Goal: Task Accomplishment & Management: Use online tool/utility

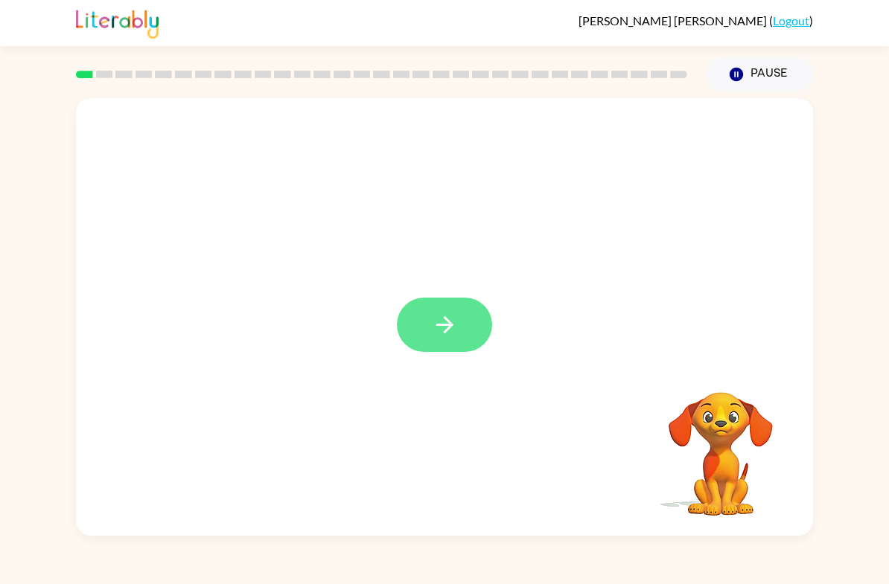
click at [462, 351] on button "button" at bounding box center [444, 325] width 95 height 54
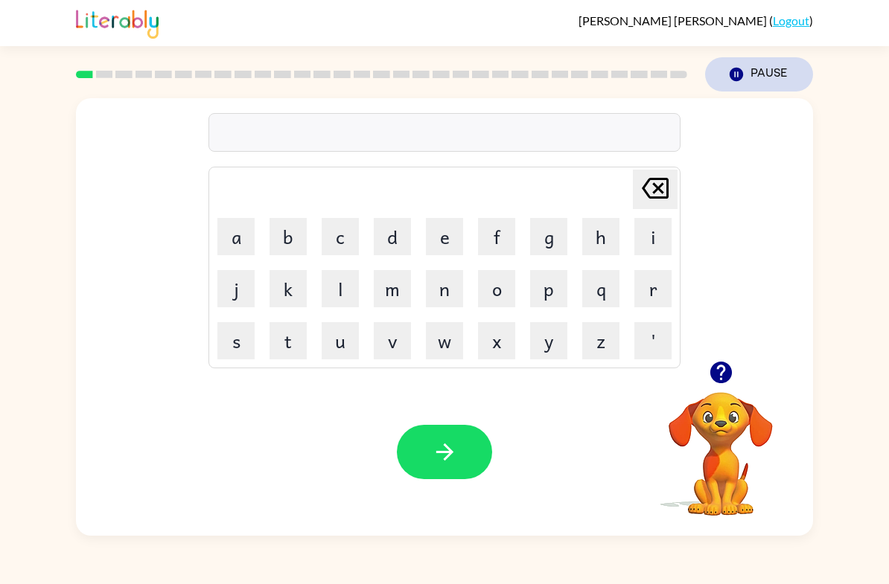
click at [750, 80] on button "Pause Pause" at bounding box center [759, 74] width 108 height 34
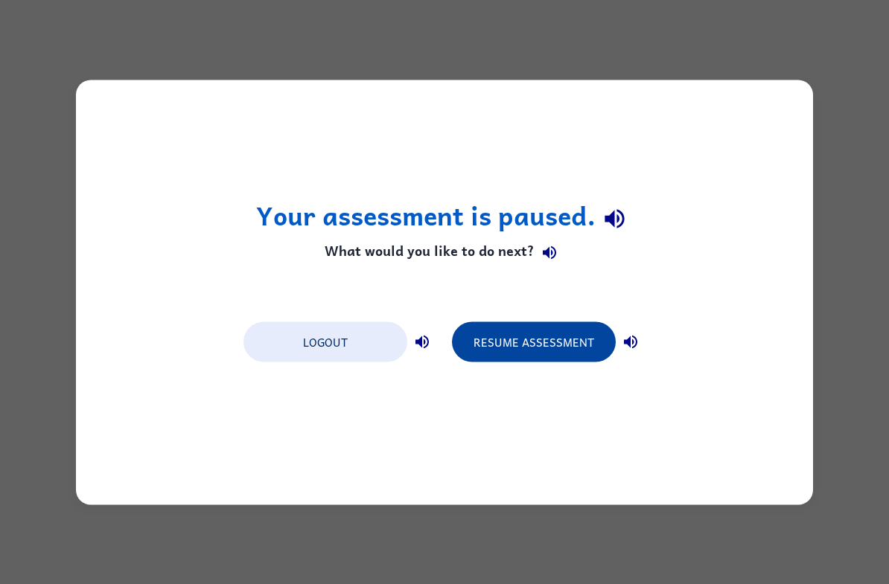
click at [543, 342] on button "Resume Assessment" at bounding box center [534, 341] width 164 height 40
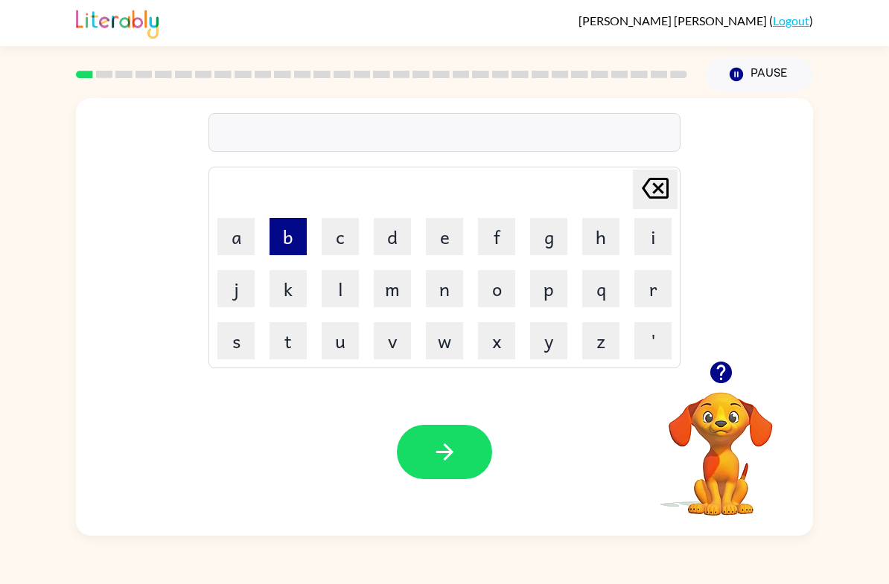
click at [294, 234] on button "b" at bounding box center [287, 236] width 37 height 37
click at [479, 284] on button "o" at bounding box center [496, 288] width 37 height 37
click at [238, 244] on button "a" at bounding box center [235, 236] width 37 height 37
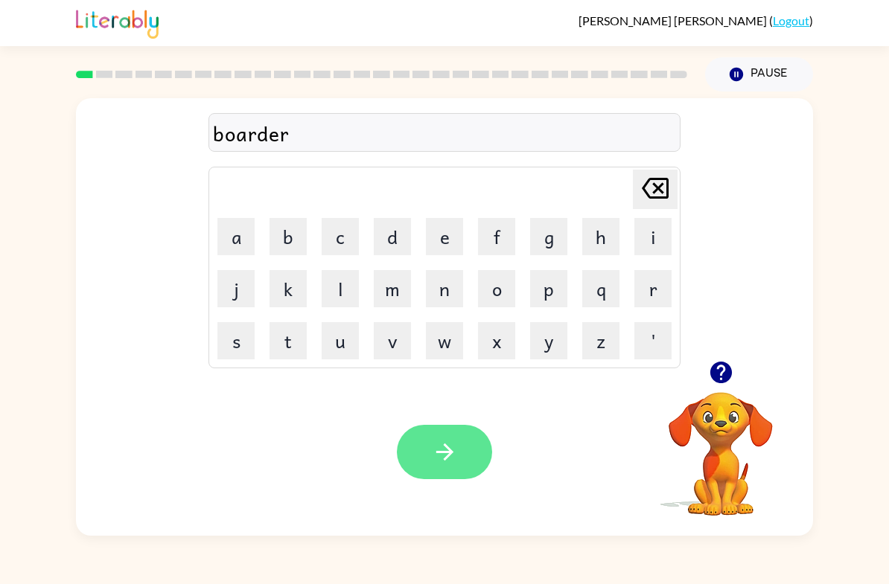
click at [429, 467] on button "button" at bounding box center [444, 452] width 95 height 54
click at [449, 458] on icon "button" at bounding box center [445, 452] width 26 height 26
click at [454, 469] on button "button" at bounding box center [444, 452] width 95 height 54
click at [457, 458] on icon "button" at bounding box center [445, 452] width 26 height 26
click at [447, 464] on icon "button" at bounding box center [445, 452] width 26 height 26
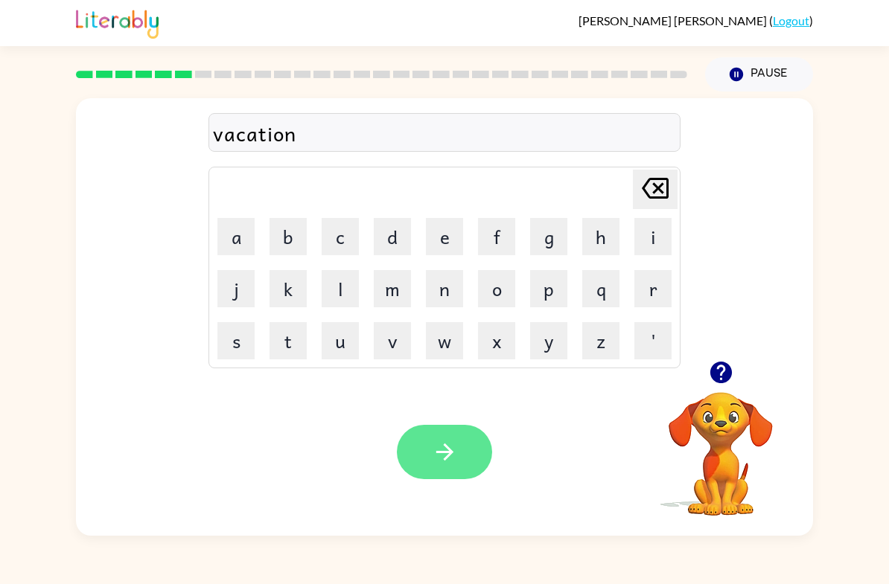
click at [441, 447] on icon "button" at bounding box center [445, 452] width 26 height 26
click at [453, 447] on icon "button" at bounding box center [445, 452] width 26 height 26
click at [443, 438] on button "button" at bounding box center [444, 452] width 95 height 54
click at [443, 455] on icon "button" at bounding box center [445, 452] width 26 height 26
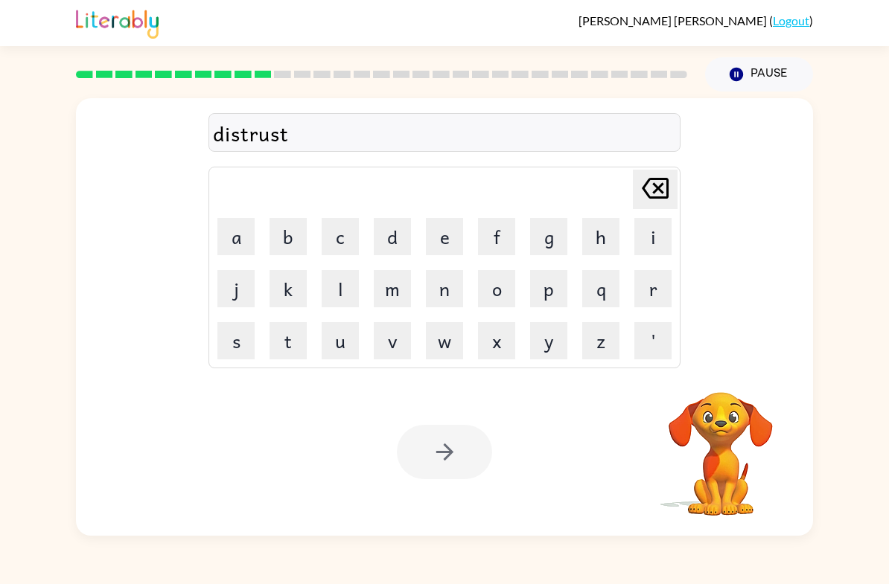
click at [447, 481] on div "Your browser must support playing .mp4 files to use Literably. Please try using…" at bounding box center [444, 451] width 737 height 167
click at [441, 464] on icon "button" at bounding box center [445, 452] width 26 height 26
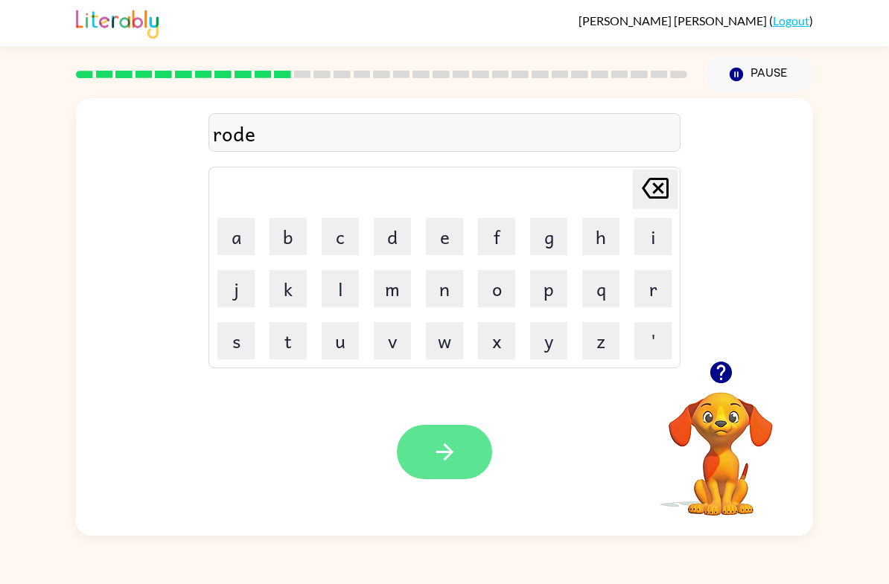
click at [417, 440] on button "button" at bounding box center [444, 452] width 95 height 54
click at [437, 453] on div at bounding box center [444, 452] width 95 height 54
click at [448, 454] on icon "button" at bounding box center [445, 452] width 26 height 26
click at [459, 457] on button "button" at bounding box center [444, 452] width 95 height 54
click at [432, 451] on icon "button" at bounding box center [445, 452] width 26 height 26
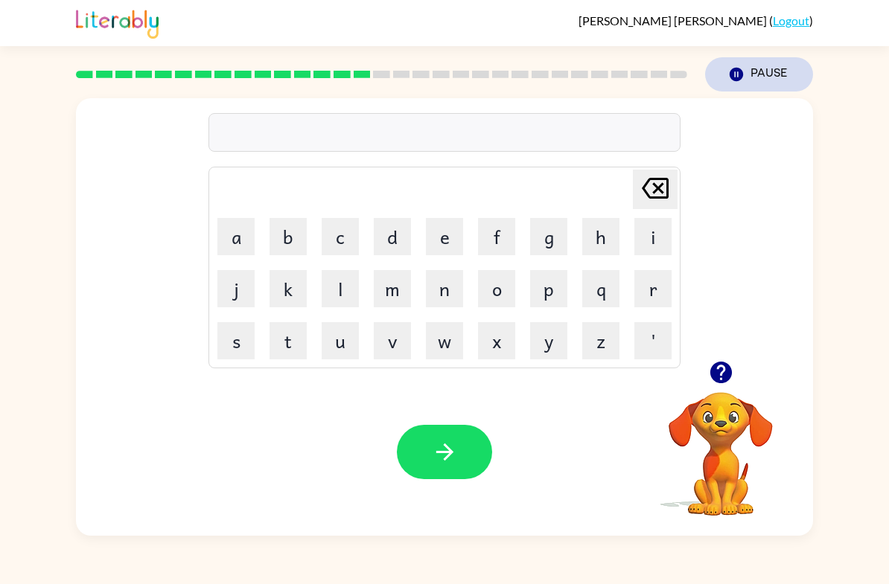
click at [761, 75] on button "Pause Pause" at bounding box center [759, 74] width 108 height 34
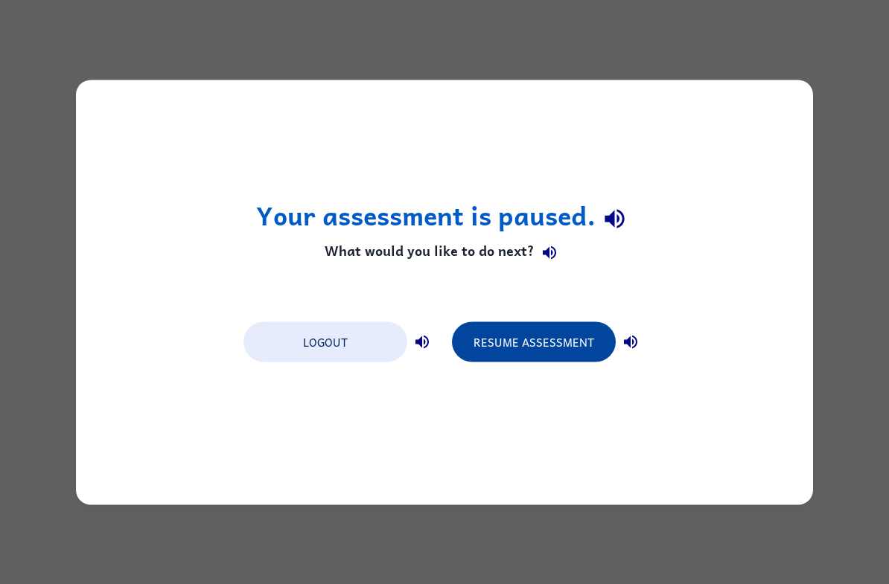
click at [487, 333] on button "Resume Assessment" at bounding box center [534, 341] width 164 height 40
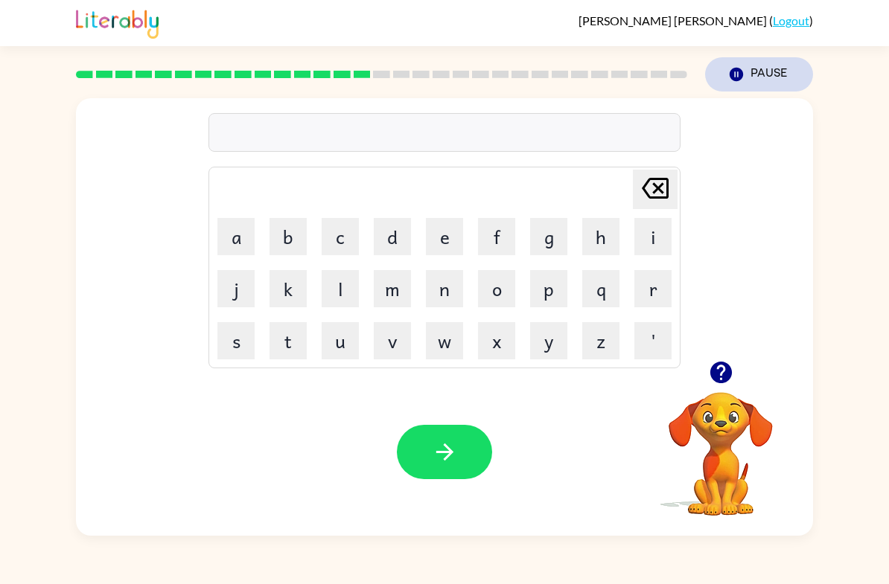
click at [780, 68] on button "Pause Pause" at bounding box center [759, 74] width 108 height 34
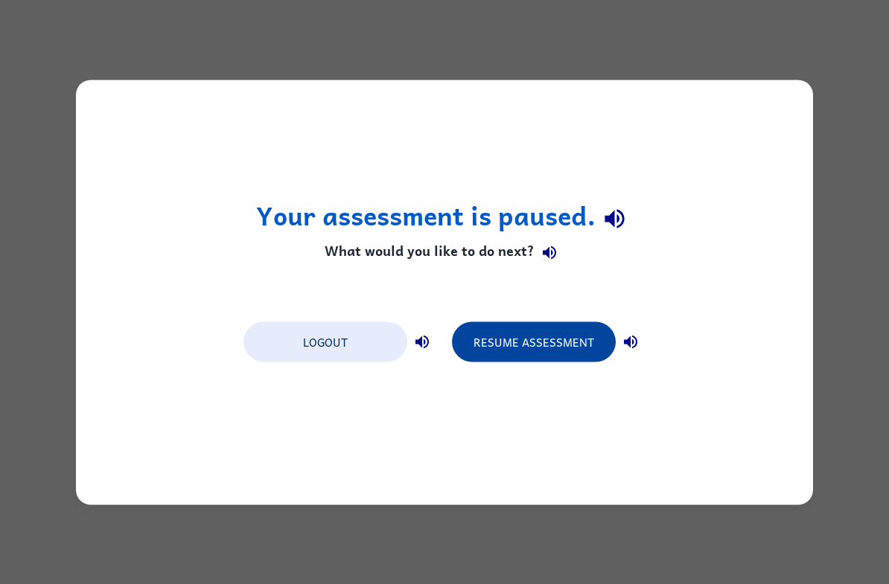
click at [586, 339] on button "Resume Assessment" at bounding box center [534, 341] width 164 height 40
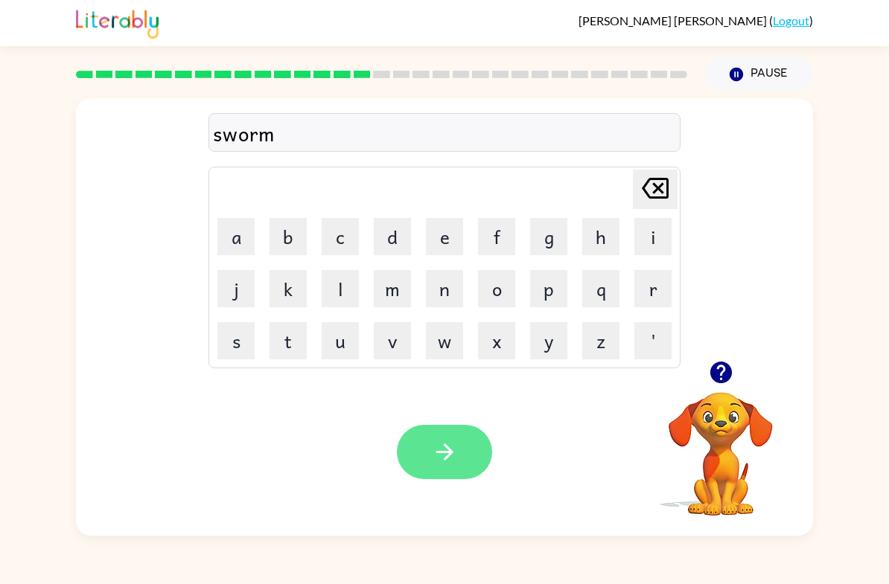
click at [429, 444] on button "button" at bounding box center [444, 452] width 95 height 54
click at [456, 456] on icon "button" at bounding box center [445, 452] width 26 height 26
click at [462, 445] on button "button" at bounding box center [444, 452] width 95 height 54
click at [458, 468] on button "button" at bounding box center [444, 452] width 95 height 54
click at [454, 449] on icon "button" at bounding box center [445, 452] width 26 height 26
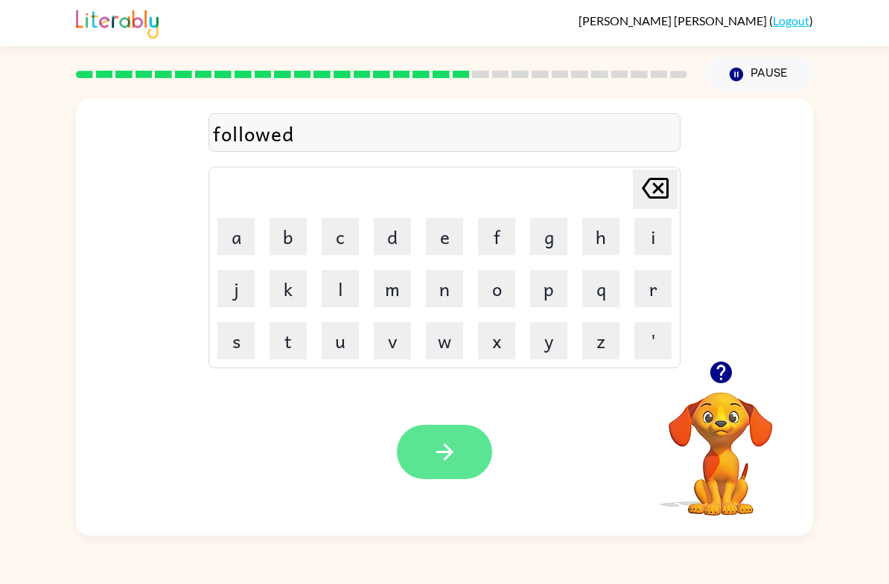
click at [470, 456] on button "button" at bounding box center [444, 452] width 95 height 54
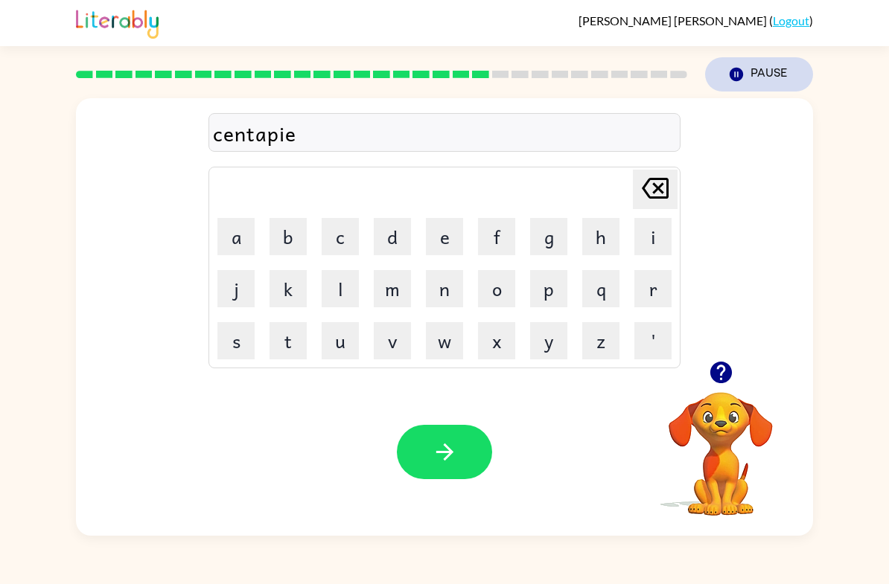
click at [769, 78] on button "Pause Pause" at bounding box center [759, 74] width 108 height 34
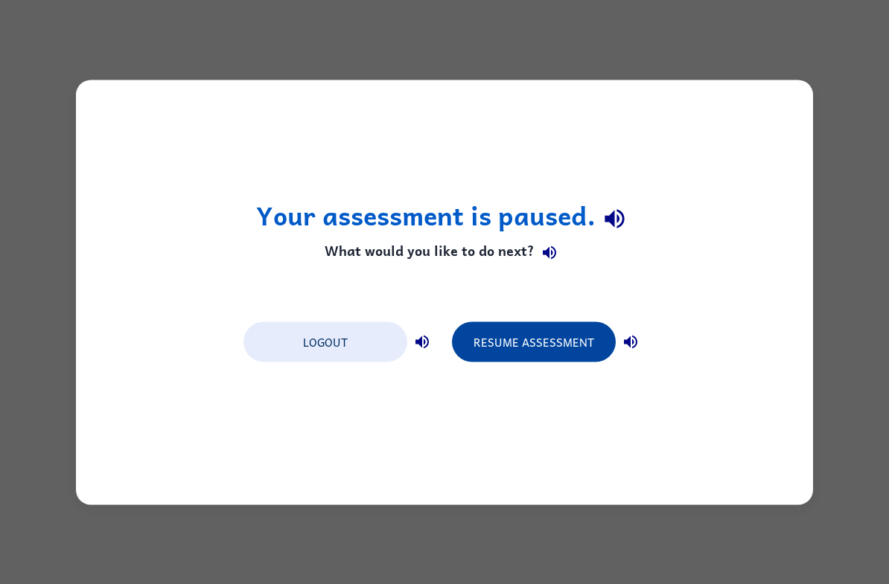
click at [589, 342] on button "Resume Assessment" at bounding box center [534, 341] width 164 height 40
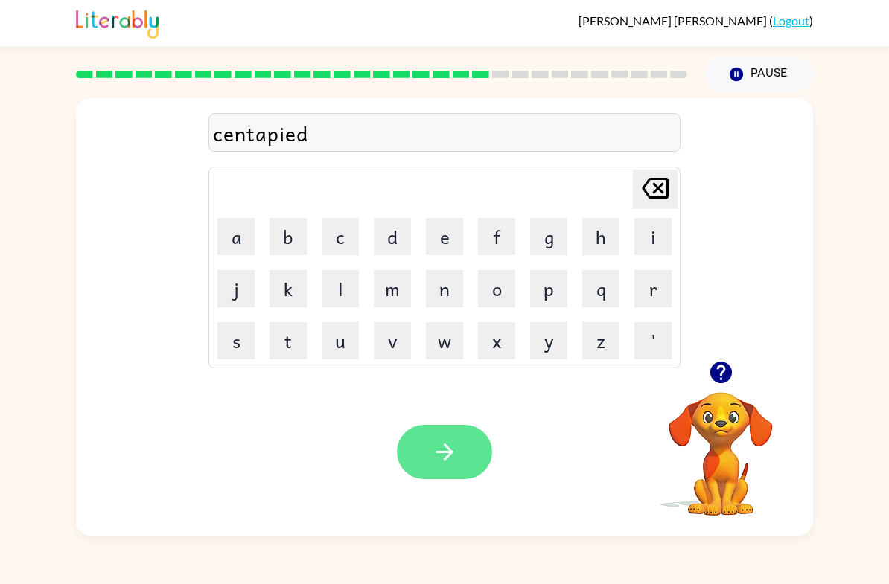
click at [451, 451] on icon "button" at bounding box center [443, 452] width 17 height 17
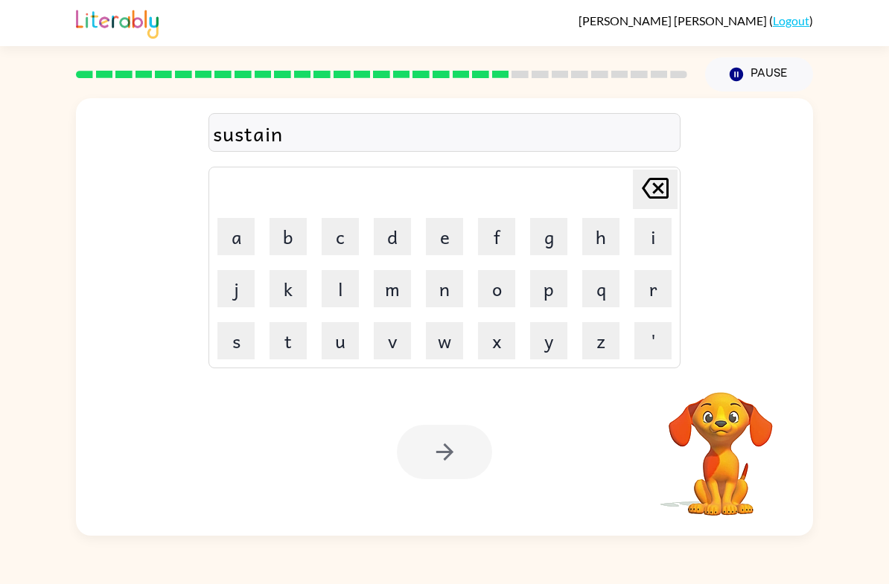
click at [455, 471] on button "button" at bounding box center [444, 452] width 95 height 54
click at [461, 452] on div at bounding box center [444, 452] width 95 height 54
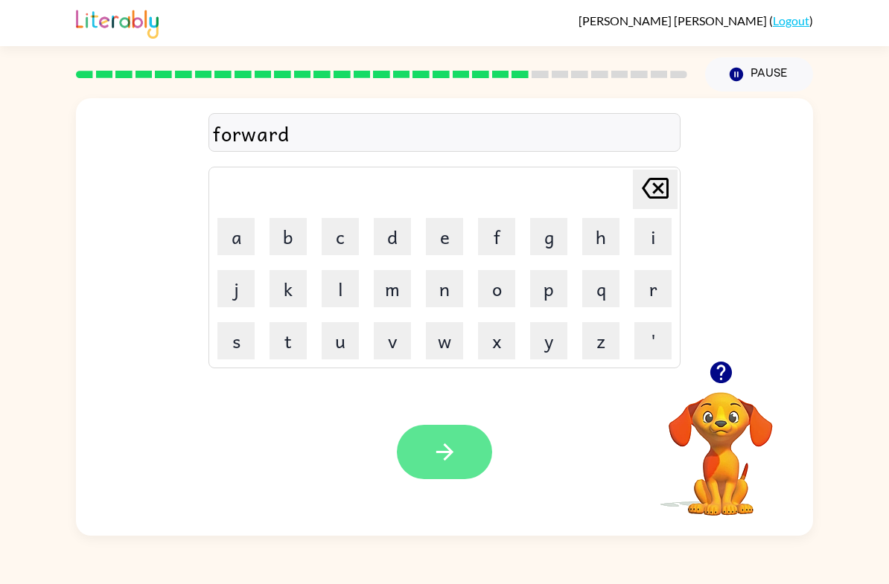
click at [444, 469] on button "button" at bounding box center [444, 452] width 95 height 54
click at [464, 454] on button "button" at bounding box center [444, 452] width 95 height 54
click at [450, 451] on icon "button" at bounding box center [443, 452] width 17 height 17
click at [448, 464] on icon "button" at bounding box center [445, 452] width 26 height 26
click at [459, 454] on button "button" at bounding box center [444, 452] width 95 height 54
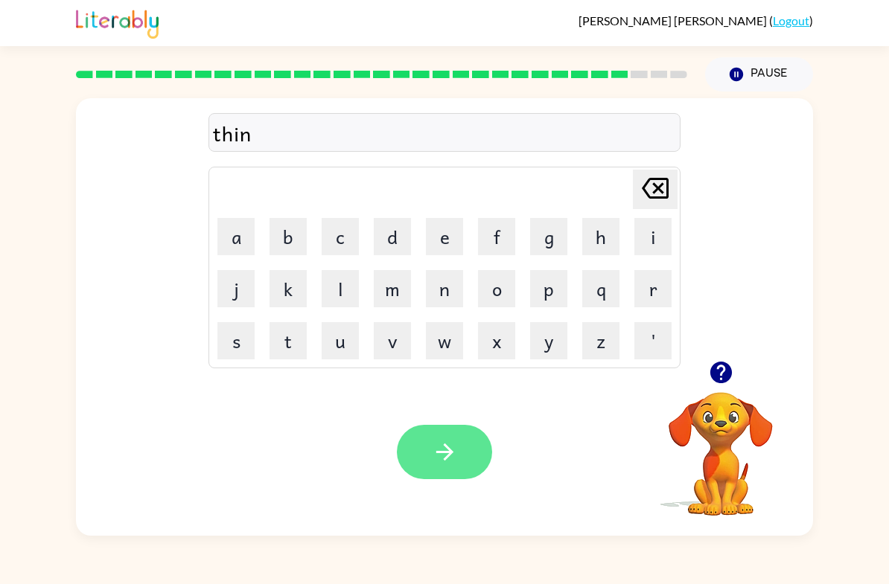
click at [435, 450] on icon "button" at bounding box center [445, 452] width 26 height 26
click at [445, 462] on icon "button" at bounding box center [445, 452] width 26 height 26
click at [454, 451] on icon "button" at bounding box center [445, 452] width 26 height 26
